Goal: Transaction & Acquisition: Purchase product/service

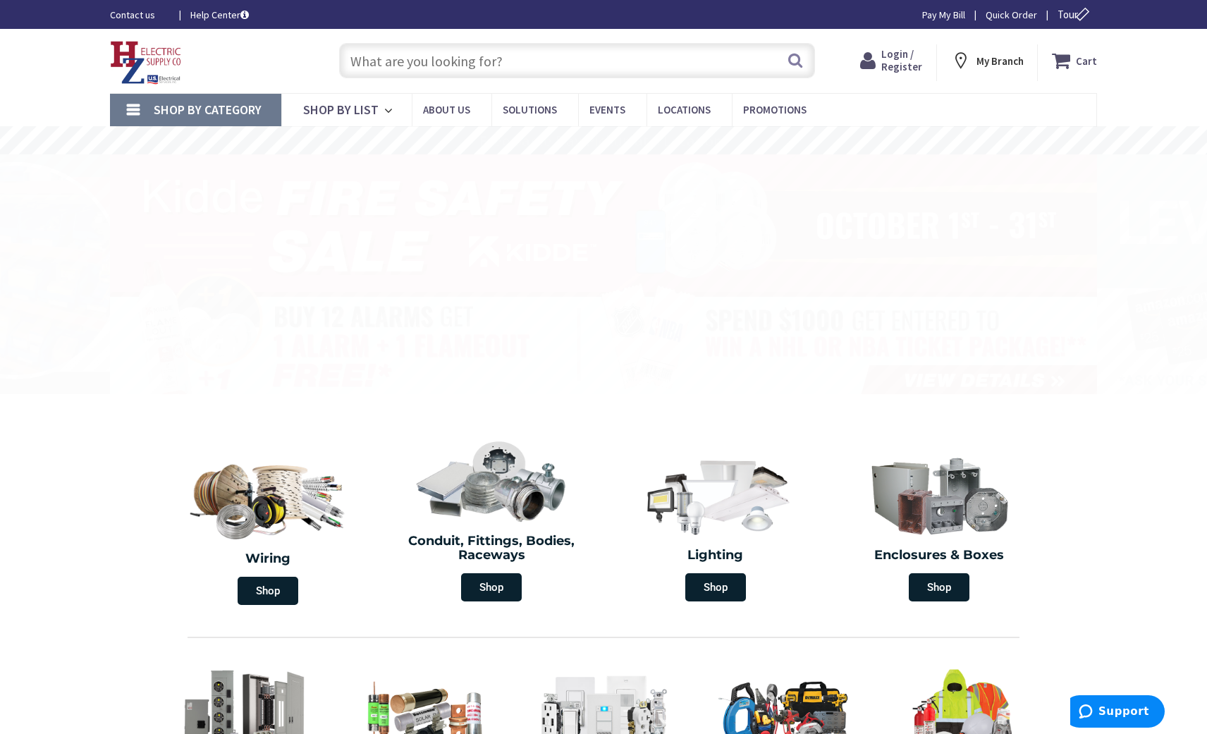
click at [899, 68] on span "Login / Register" at bounding box center [901, 60] width 41 height 26
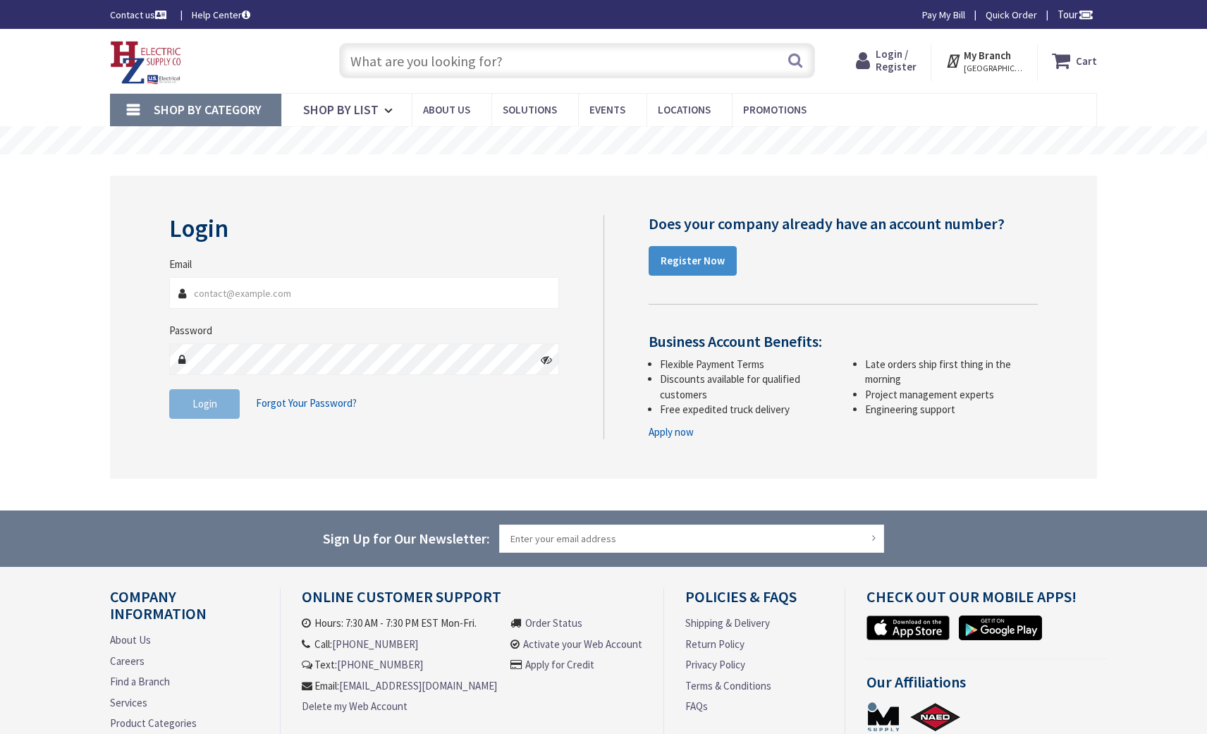
type input "nbrotz@comalli.com"
click at [227, 405] on button "Login" at bounding box center [204, 404] width 70 height 30
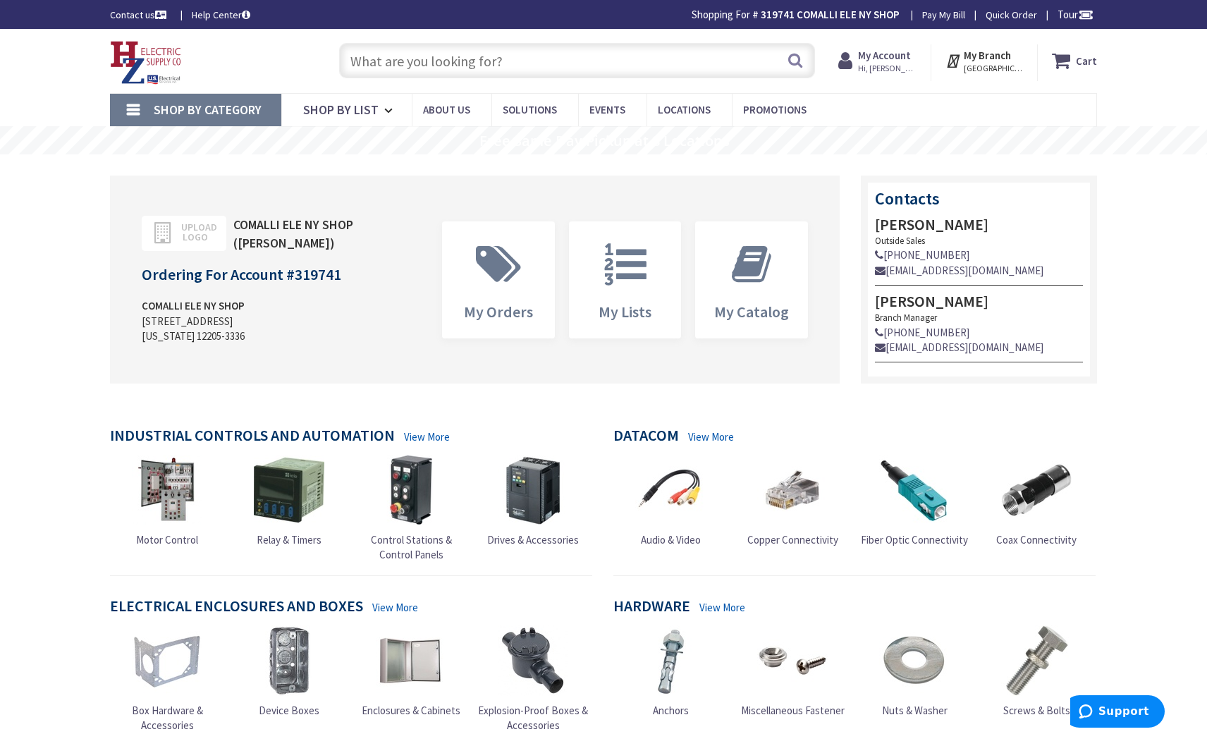
click at [471, 49] on input "text" at bounding box center [577, 60] width 476 height 35
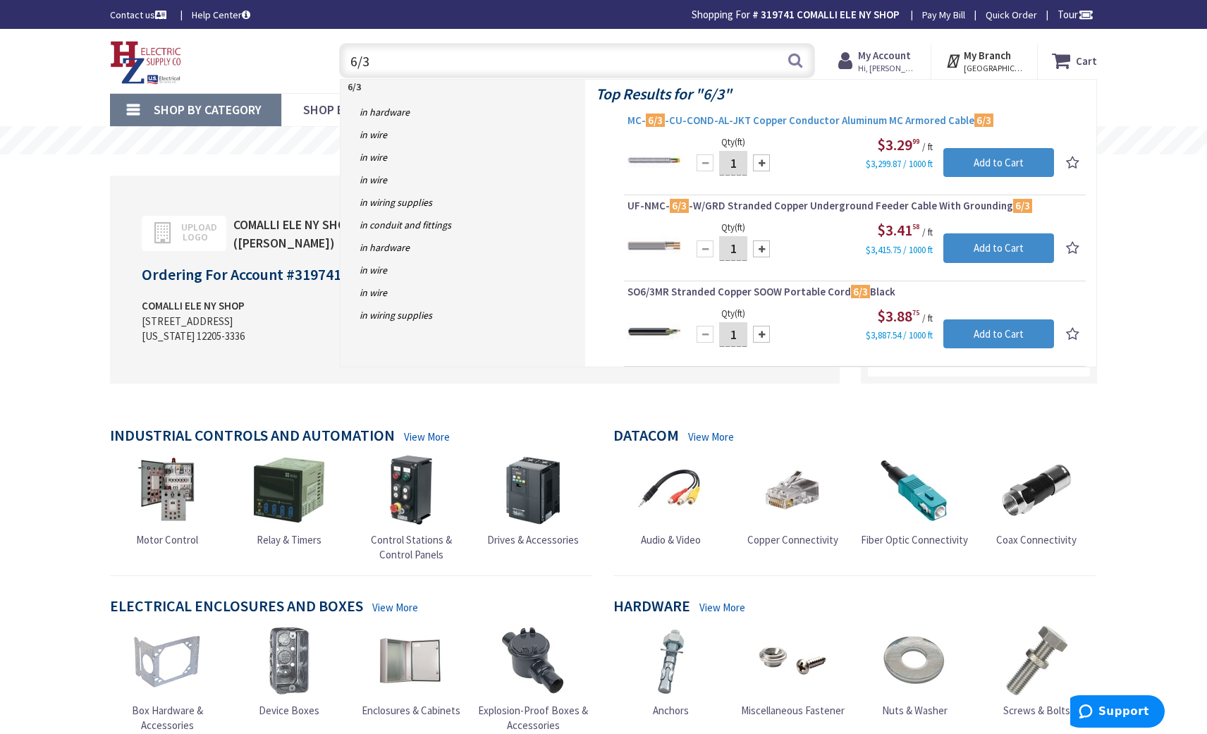
type input "6/3"
click at [805, 121] on span "MC- 6/3 -CU-COND-AL-JKT Copper Conductor Aluminum MC Armored Cable 6/3" at bounding box center [854, 120] width 455 height 14
